Goal: Task Accomplishment & Management: Use online tool/utility

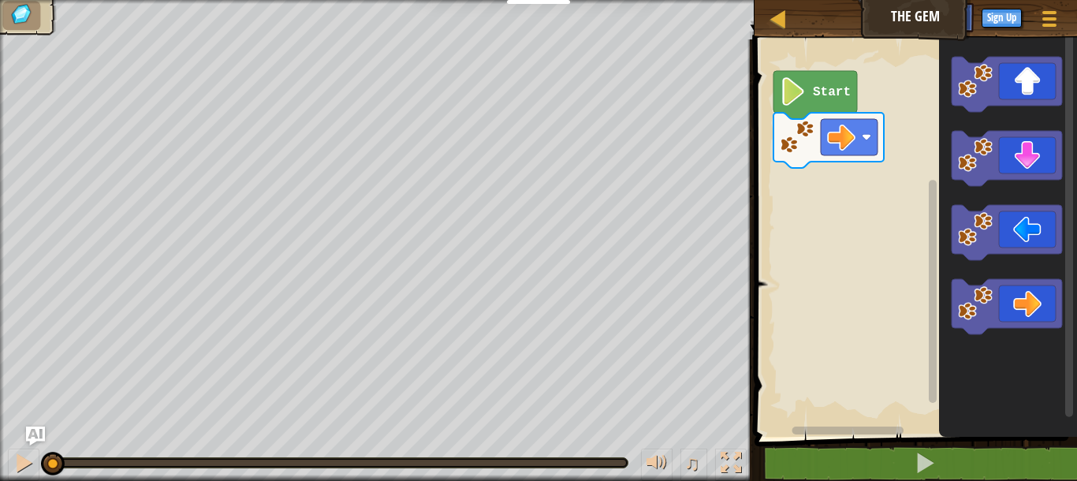
click at [813, 101] on icon "Blockly Workspace" at bounding box center [815, 95] width 84 height 48
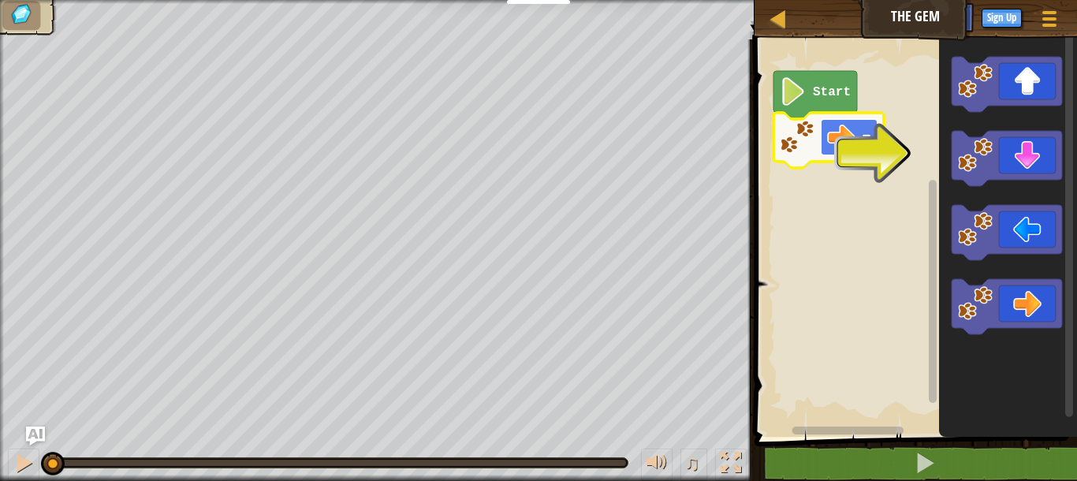
click at [847, 136] on g "Start" at bounding box center [828, 119] width 110 height 97
click at [850, 134] on image "Blockly Workspace" at bounding box center [841, 137] width 28 height 28
click at [1029, 305] on icon "Blockly Workspace" at bounding box center [1006, 306] width 110 height 55
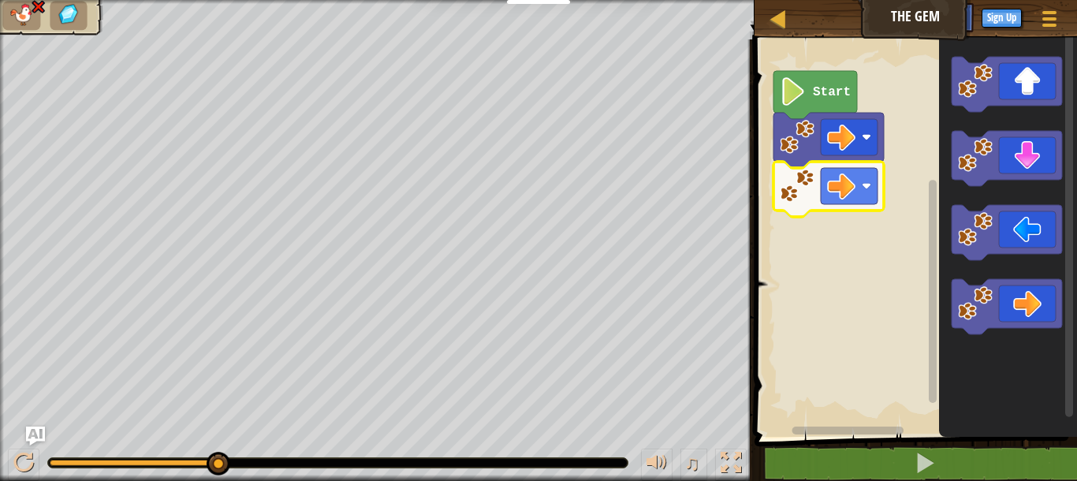
click at [806, 195] on image "Blockly Workspace" at bounding box center [797, 186] width 35 height 35
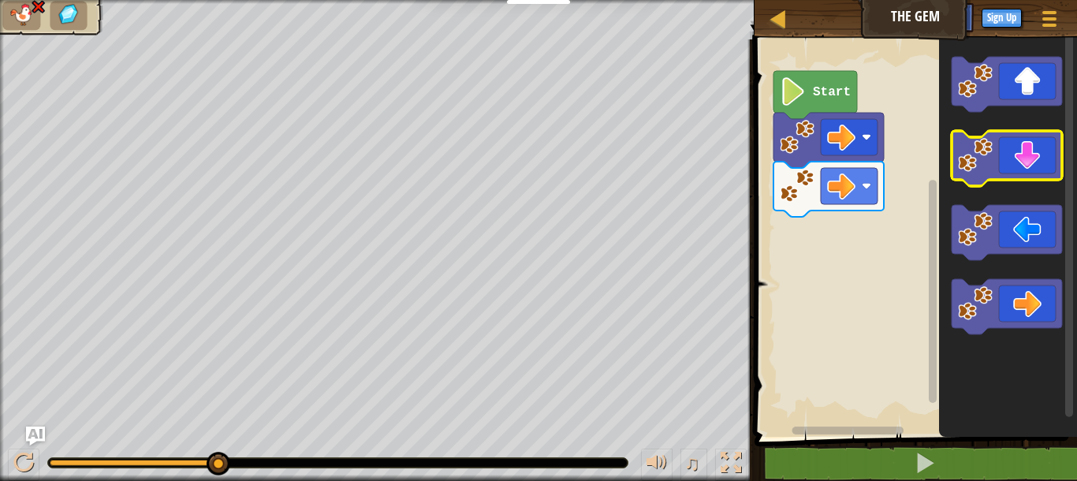
click at [975, 158] on image "Blockly Workspace" at bounding box center [975, 155] width 35 height 35
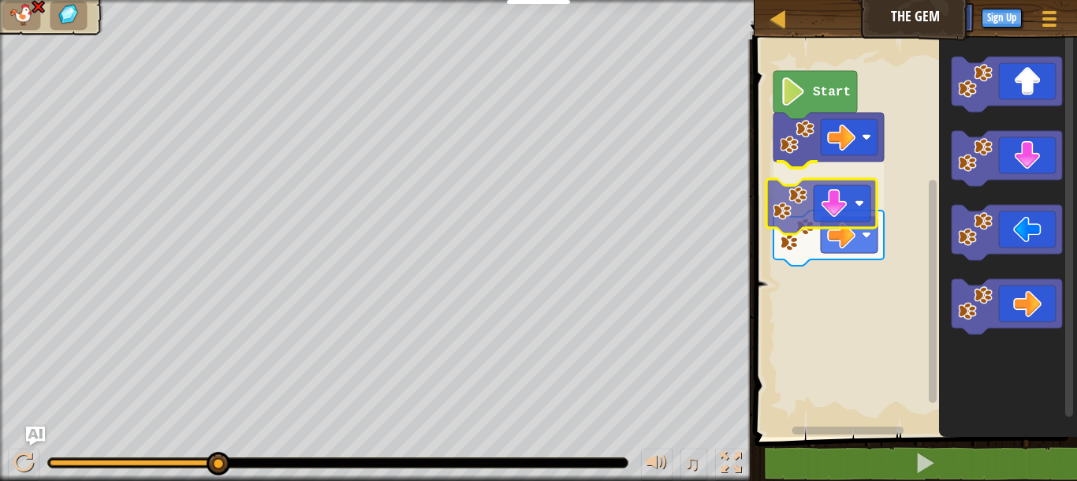
click at [795, 208] on g "Blockly Workspace" at bounding box center [828, 189] width 110 height 153
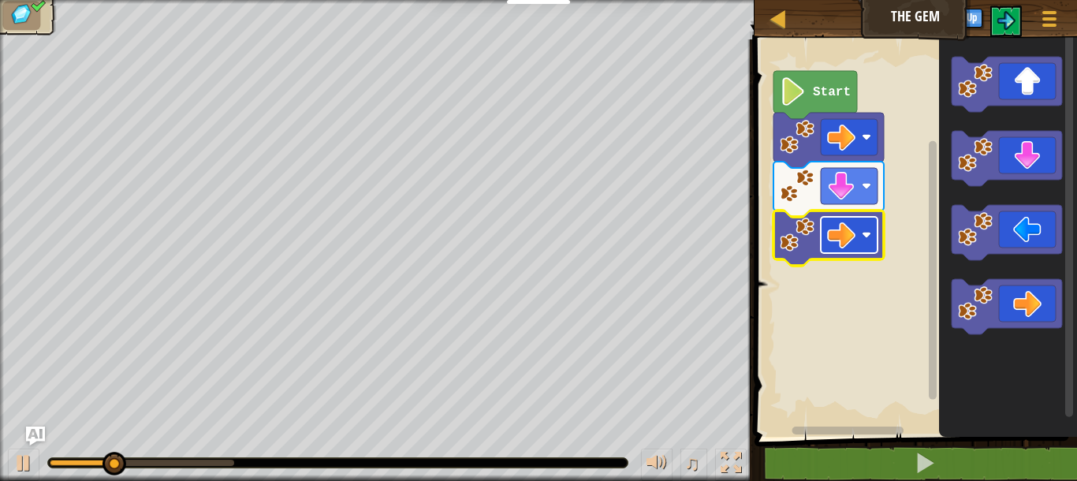
click at [868, 237] on image "Blockly Workspace" at bounding box center [866, 234] width 9 height 9
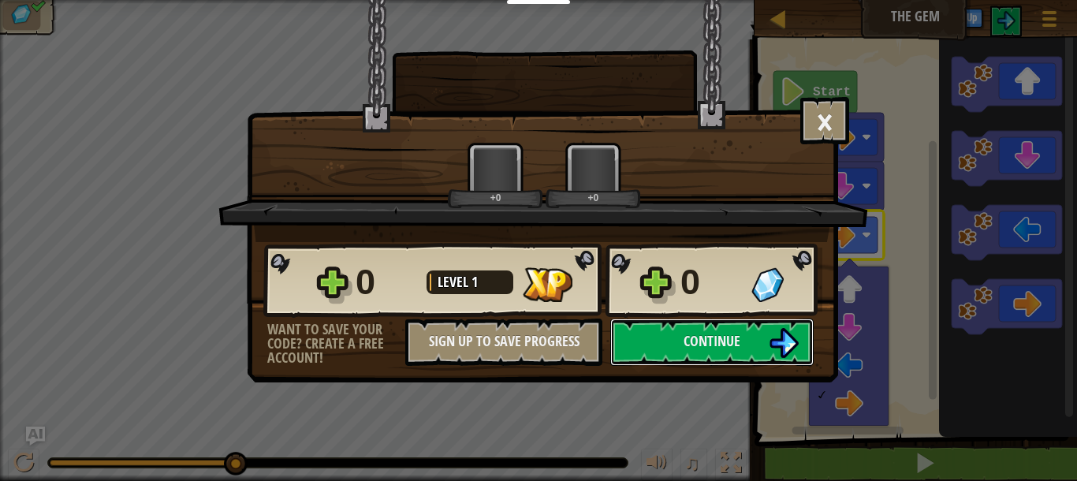
click at [843, 325] on div "× How fun was this level? +0 +0 Reticulating Splines... 0 Level 1 0 Want to sav…" at bounding box center [538, 240] width 1077 height 481
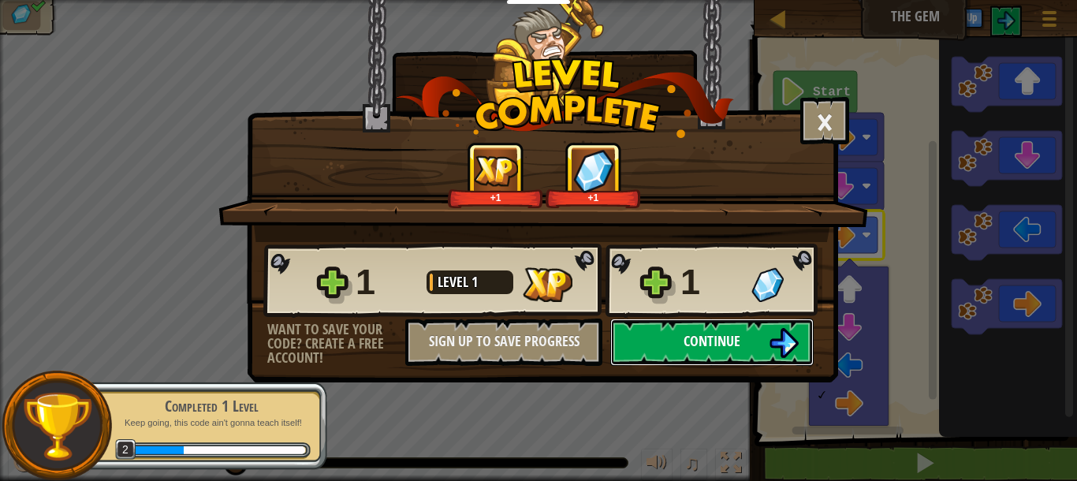
click at [694, 328] on button "Continue" at bounding box center [711, 341] width 203 height 47
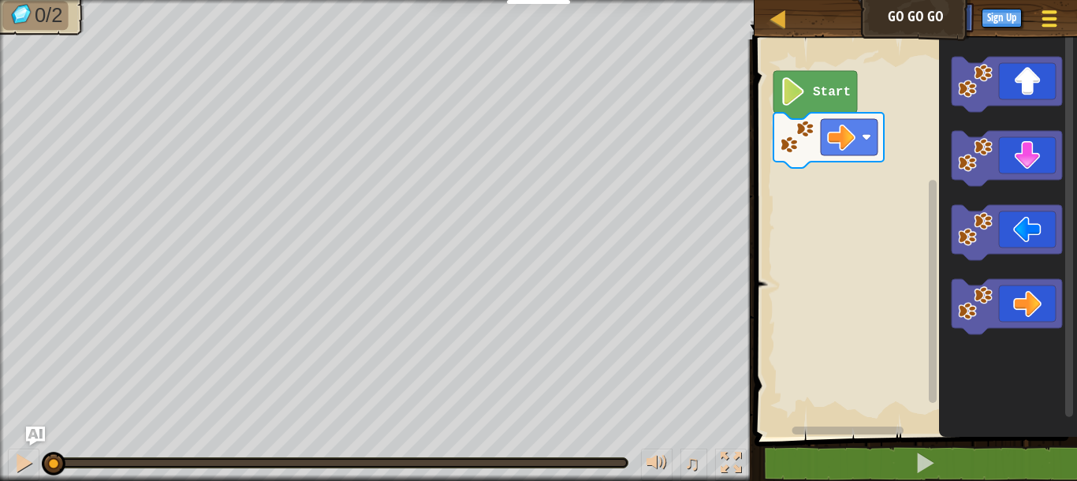
click at [1051, 35] on button "Game Menu" at bounding box center [1050, 21] width 42 height 39
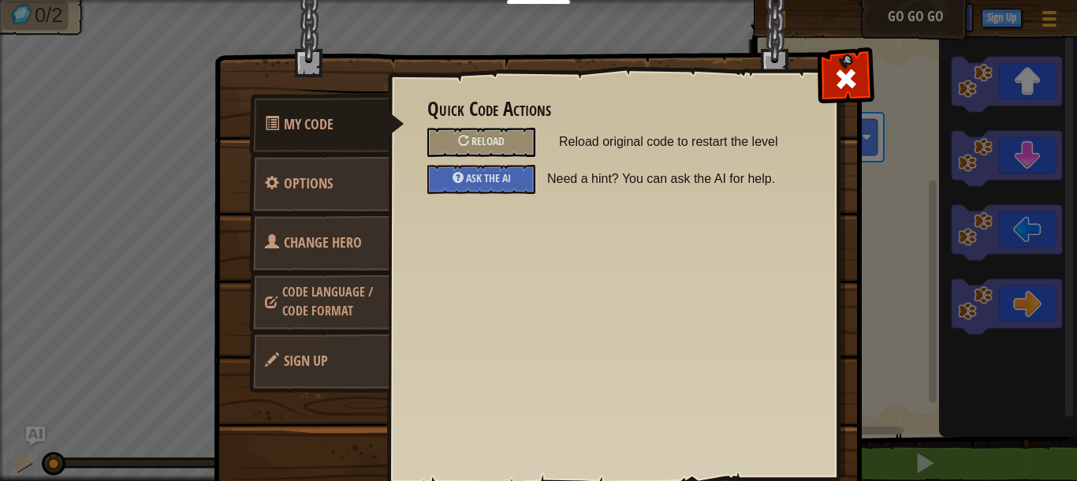
click at [348, 226] on link "Change Hero" at bounding box center [319, 242] width 140 height 61
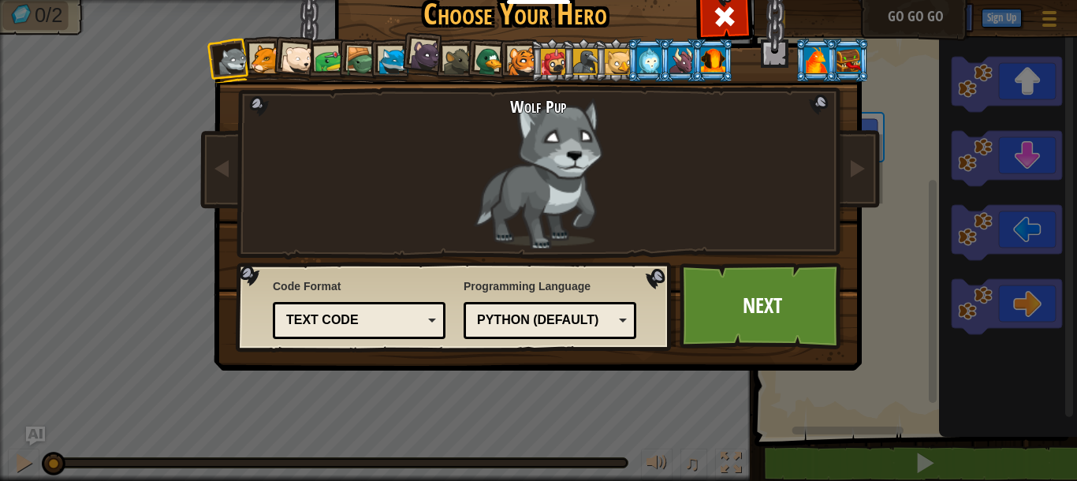
click at [357, 71] on div at bounding box center [361, 62] width 30 height 30
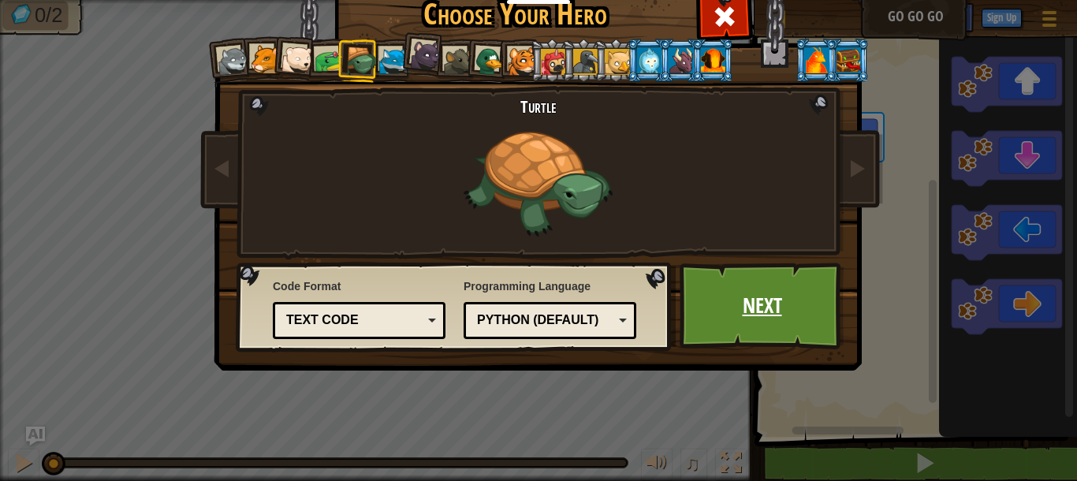
click at [738, 303] on link "Next" at bounding box center [761, 305] width 165 height 87
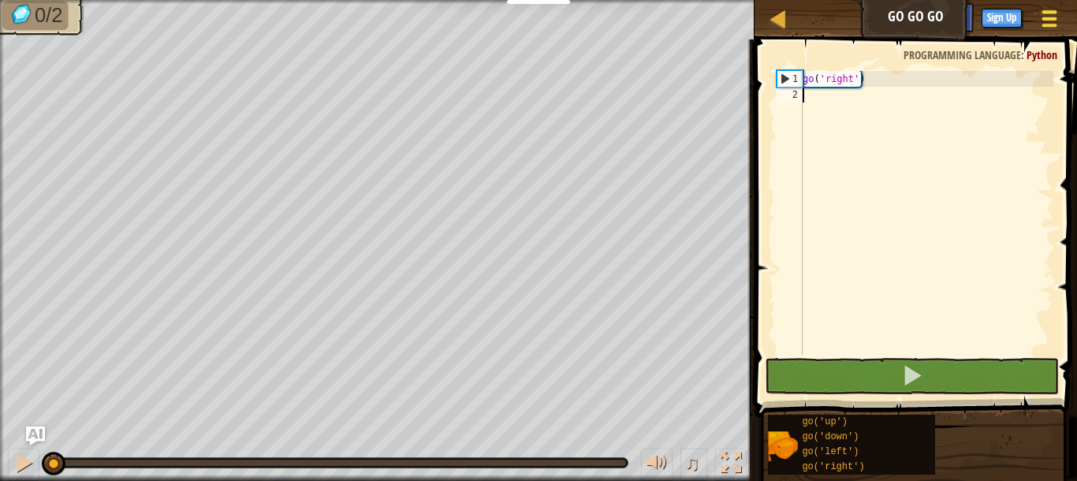
click at [1040, 23] on div at bounding box center [1048, 18] width 21 height 23
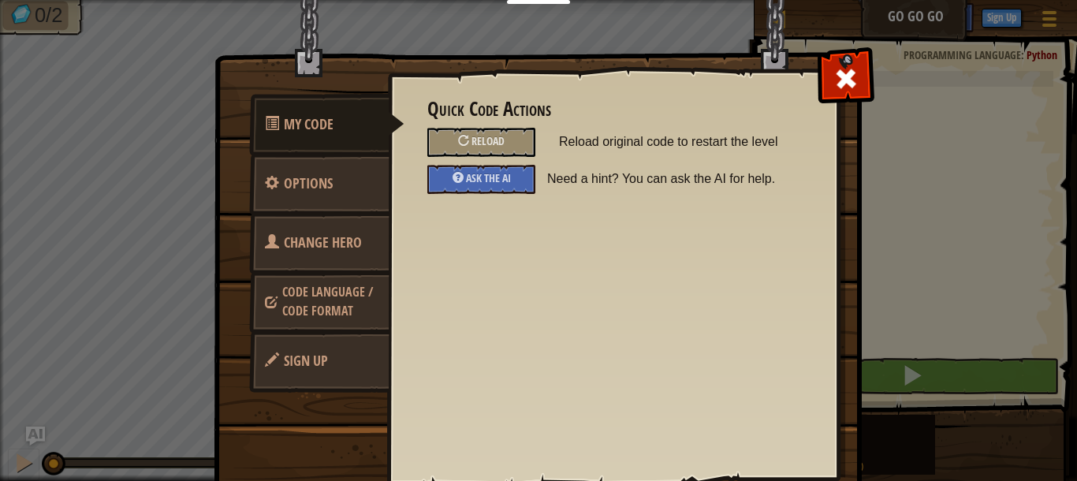
click at [311, 299] on span "Code Language / Code Format" at bounding box center [327, 301] width 91 height 36
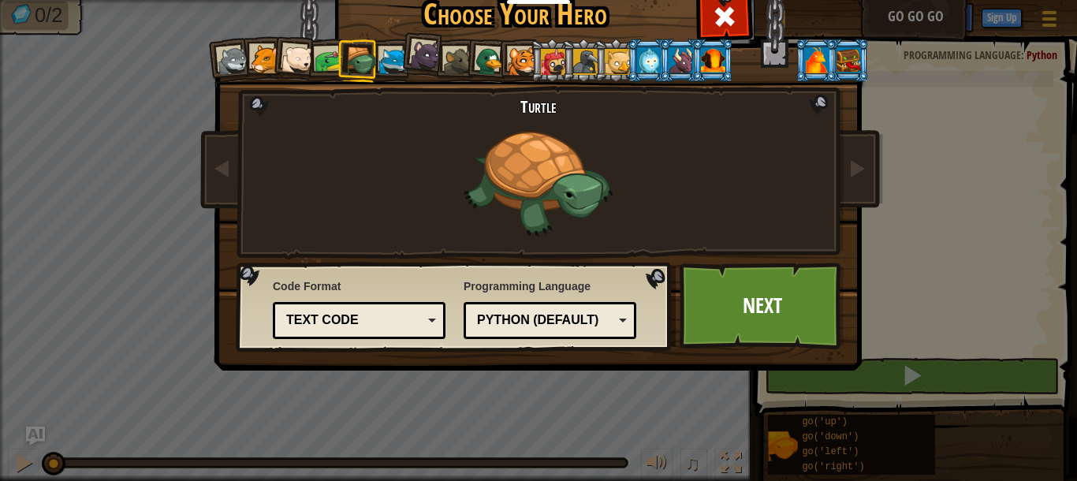
click at [820, 102] on div "Wolf Pup Cougar Polar Bear Cub Frog Turtle Blue Fox Panther Cub Brown Rat Duck …" at bounding box center [538, 203] width 591 height 344
drag, startPoint x: 820, startPoint y: 102, endPoint x: 549, endPoint y: 182, distance: 282.6
click at [549, 182] on div "Wolf Pup Cougar Polar Bear Cub Frog Turtle Blue Fox Panther Cub Brown Rat Duck …" at bounding box center [538, 203] width 591 height 344
click at [549, 182] on div "Turtle" at bounding box center [539, 173] width 414 height 152
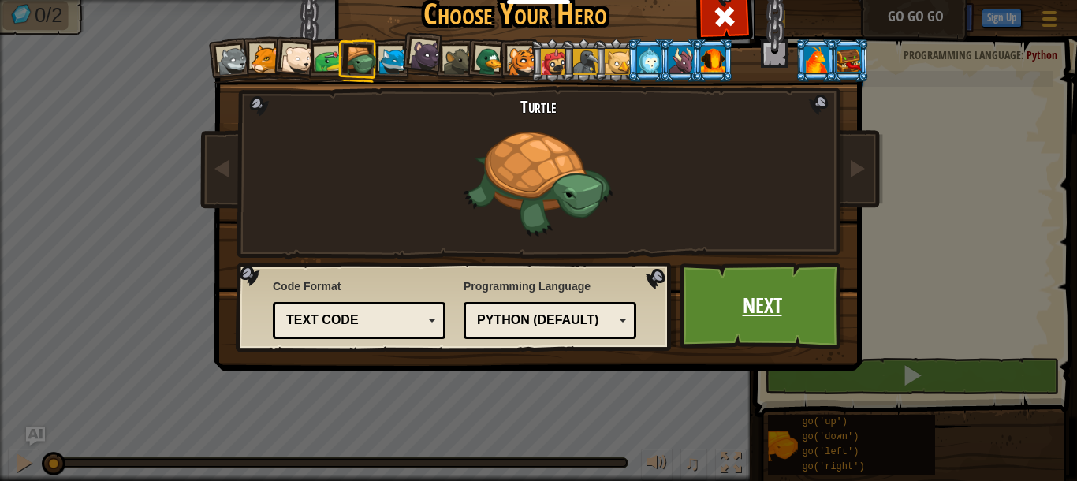
click at [736, 293] on link "Next" at bounding box center [761, 305] width 165 height 87
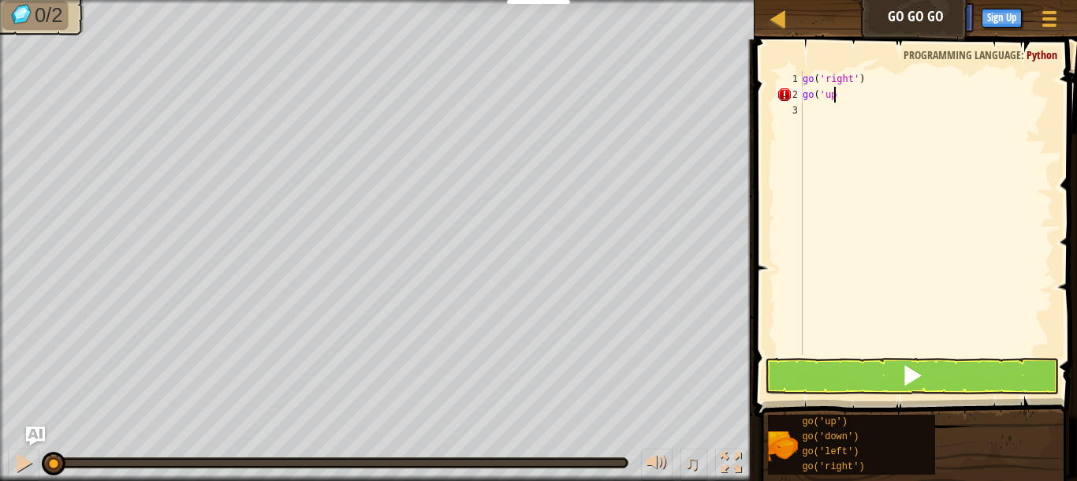
scroll to position [7, 2]
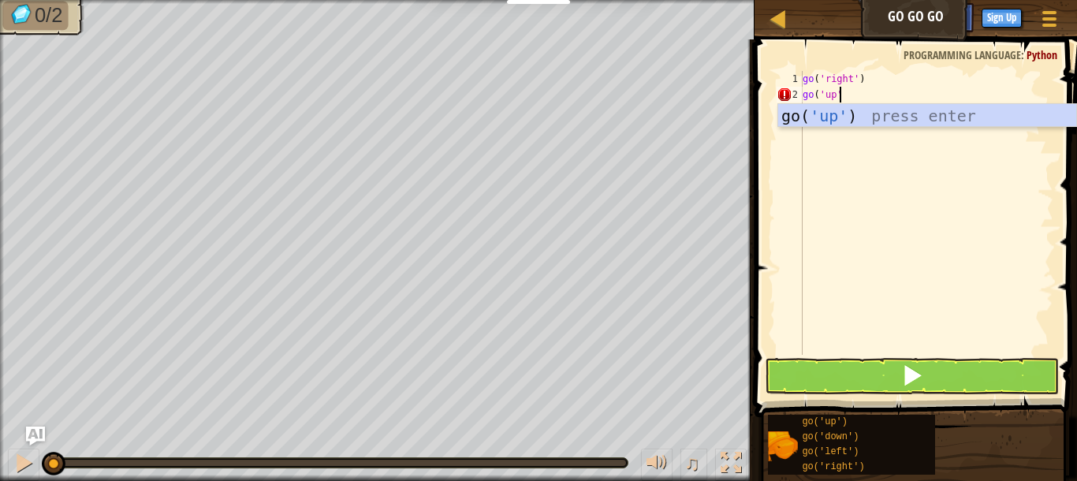
type textarea "go('up')"
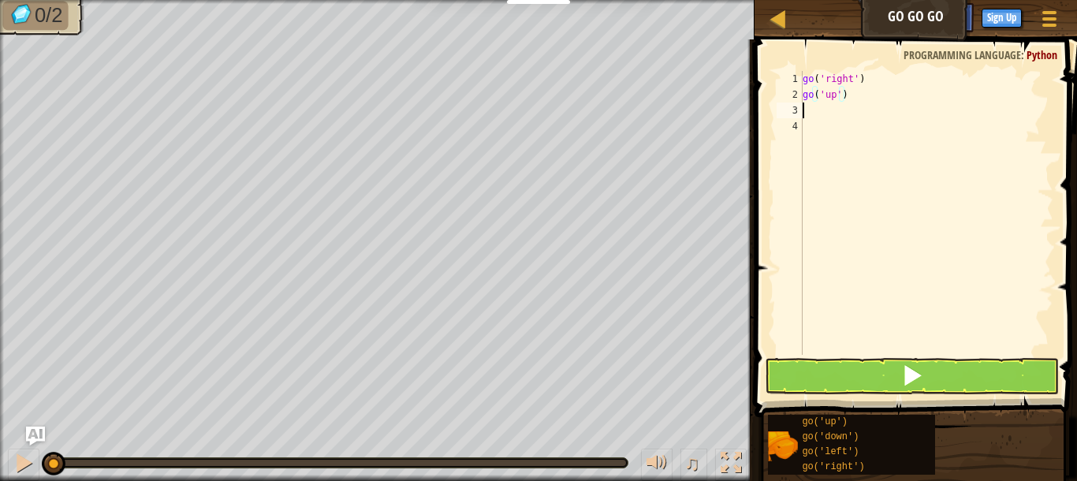
scroll to position [0, 0]
type textarea "o"
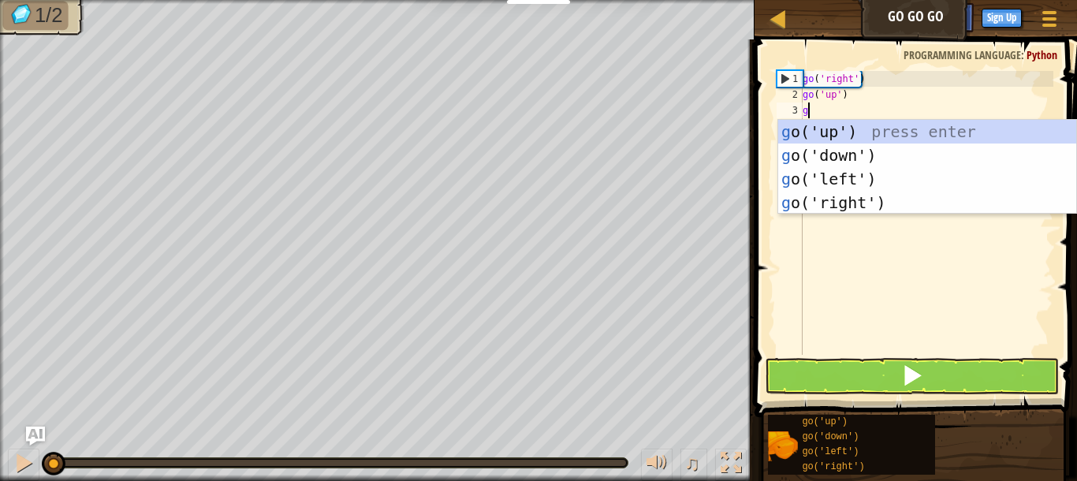
scroll to position [7, 0]
type textarea "go"
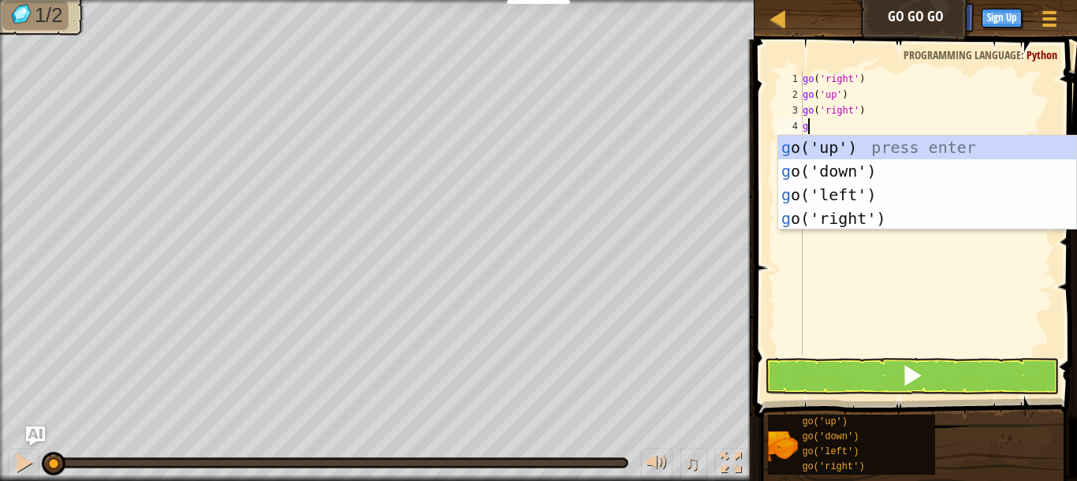
type textarea "go"
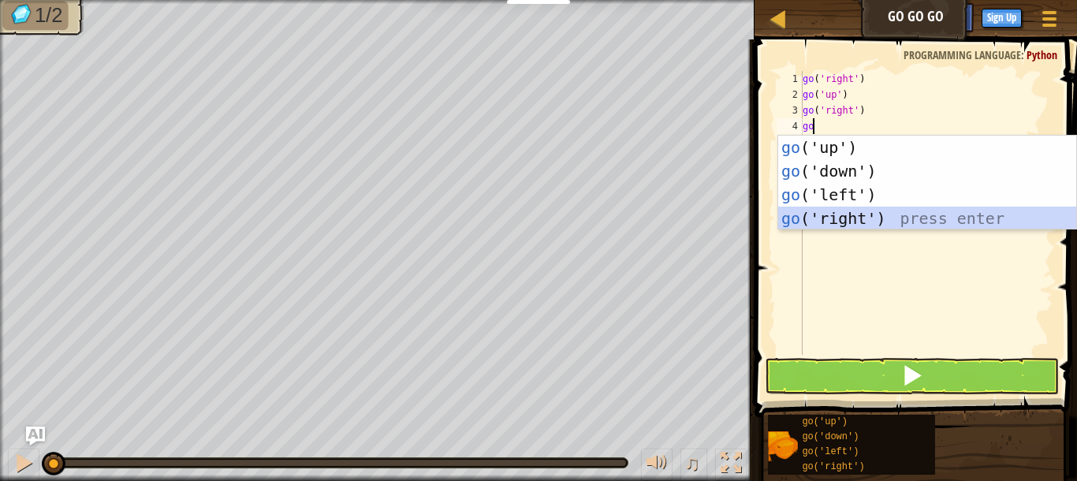
scroll to position [0, 0]
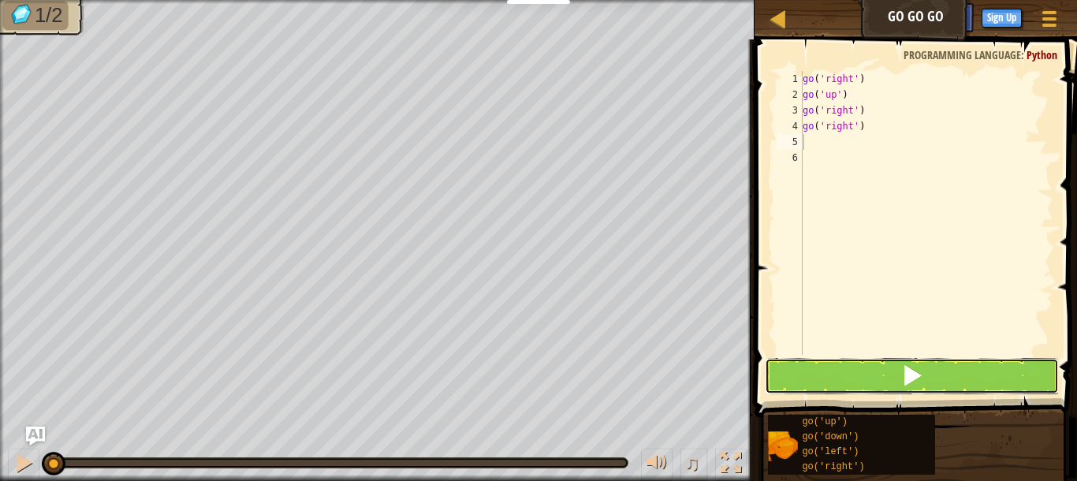
click at [846, 389] on button at bounding box center [912, 376] width 294 height 36
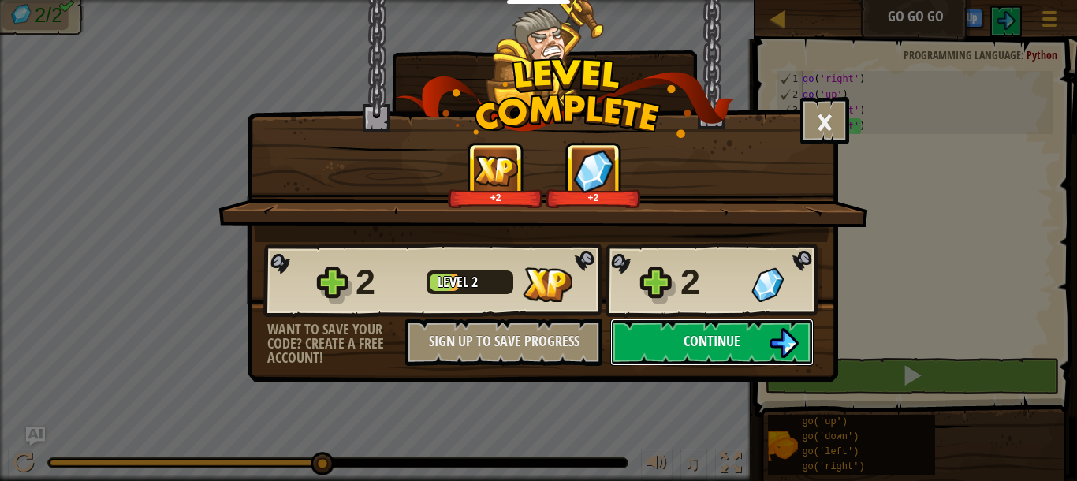
click at [761, 352] on button "Continue" at bounding box center [711, 341] width 203 height 47
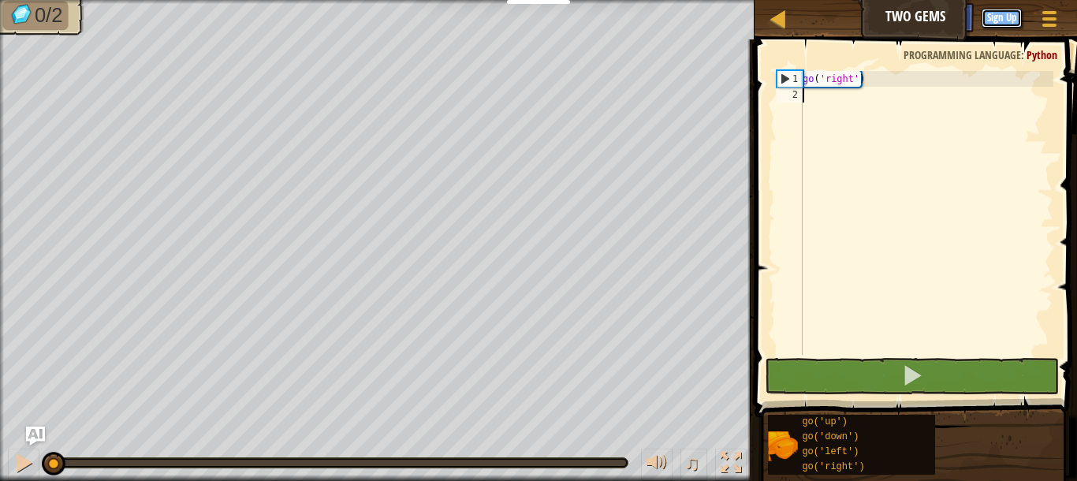
click at [1007, 17] on button "Sign Up" at bounding box center [1001, 18] width 40 height 19
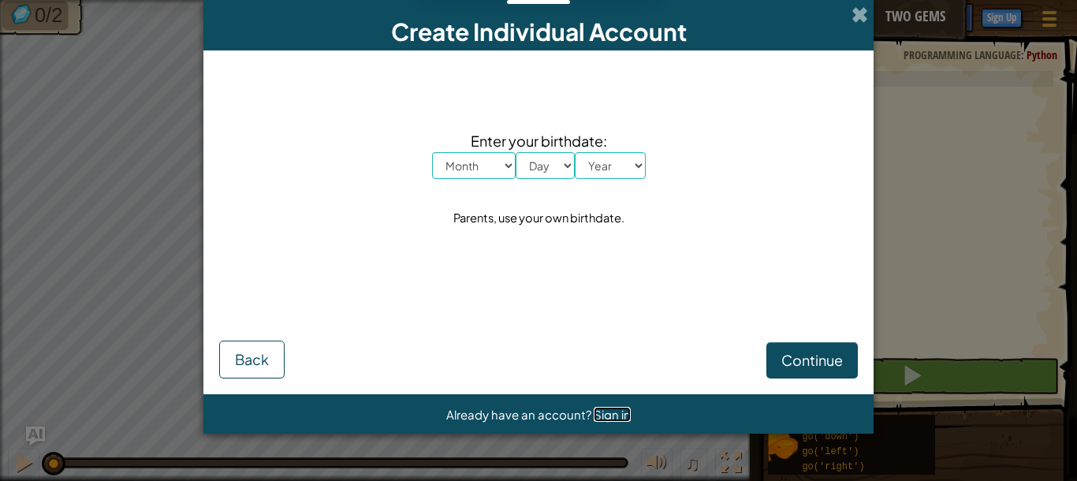
click at [601, 417] on span "Sign in" at bounding box center [612, 414] width 37 height 15
